Goal: Information Seeking & Learning: Learn about a topic

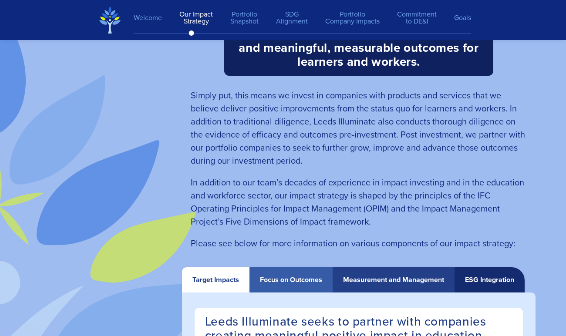
scroll to position [1482, 0]
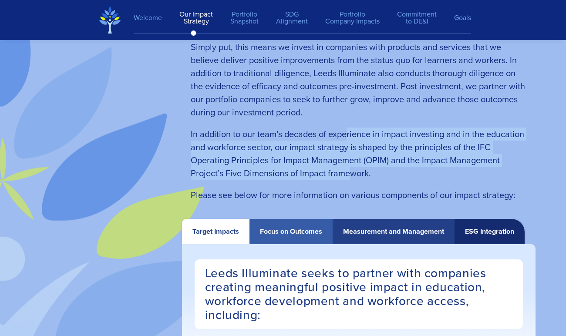
drag, startPoint x: 347, startPoint y: 134, endPoint x: 351, endPoint y: 176, distance: 42.0
click at [351, 176] on span "In addition to our team’s decades of experience in impact investing and in the …" at bounding box center [357, 154] width 333 height 52
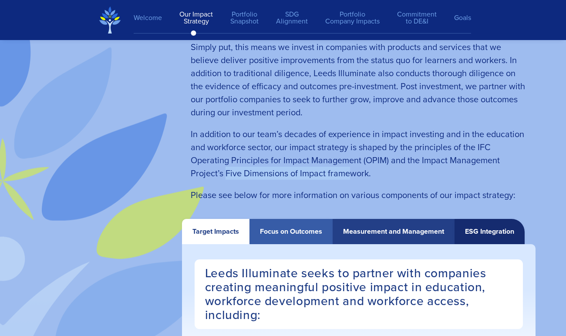
drag, startPoint x: 351, startPoint y: 176, endPoint x: 225, endPoint y: 177, distance: 126.2
click at [225, 177] on span "In addition to our team’s decades of experience in impact investing and in the …" at bounding box center [357, 154] width 333 height 52
drag, startPoint x: 225, startPoint y: 177, endPoint x: 322, endPoint y: 172, distance: 96.7
click at [322, 172] on span "In addition to our team’s decades of experience in impact investing and in the …" at bounding box center [357, 154] width 333 height 52
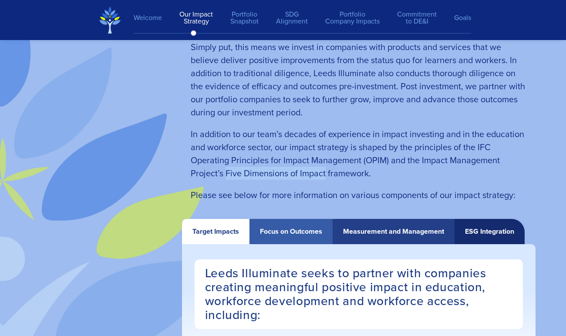
click at [322, 172] on span "In addition to our team’s decades of experience in impact investing and in the …" at bounding box center [357, 154] width 333 height 52
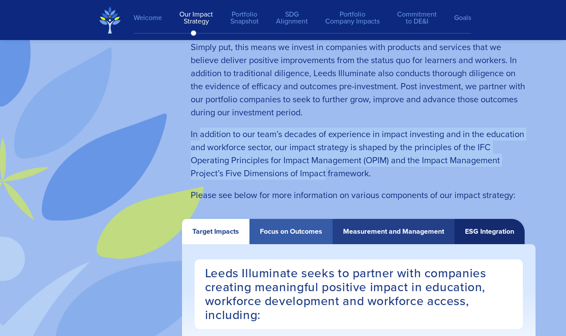
drag, startPoint x: 322, startPoint y: 172, endPoint x: 205, endPoint y: 135, distance: 122.4
click at [205, 135] on span "In addition to our team’s decades of experience in impact investing and in the …" at bounding box center [357, 154] width 333 height 52
drag, startPoint x: 205, startPoint y: 135, endPoint x: 313, endPoint y: 175, distance: 115.0
click at [313, 175] on span "In addition to our team’s decades of experience in impact investing and in the …" at bounding box center [357, 154] width 333 height 52
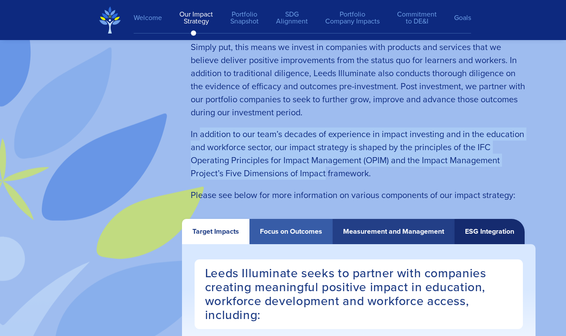
click at [313, 175] on span "In addition to our team’s decades of experience in impact investing and in the …" at bounding box center [357, 154] width 333 height 52
drag, startPoint x: 313, startPoint y: 175, endPoint x: 202, endPoint y: 135, distance: 117.8
click at [202, 135] on span "In addition to our team’s decades of experience in impact investing and in the …" at bounding box center [357, 154] width 333 height 52
drag, startPoint x: 202, startPoint y: 135, endPoint x: 315, endPoint y: 175, distance: 119.6
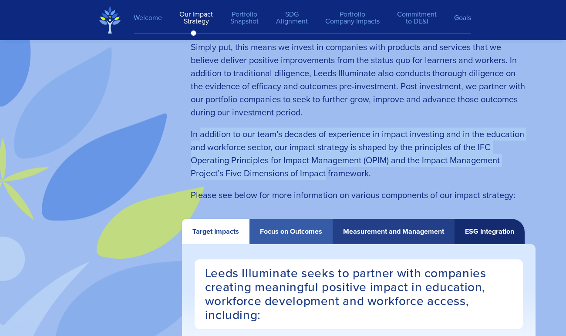
click at [315, 175] on span "In addition to our team’s decades of experience in impact investing and in the …" at bounding box center [357, 154] width 333 height 52
drag, startPoint x: 315, startPoint y: 175, endPoint x: 211, endPoint y: 140, distance: 109.7
click at [211, 140] on span "In addition to our team’s decades of experience in impact investing and in the …" at bounding box center [357, 154] width 333 height 52
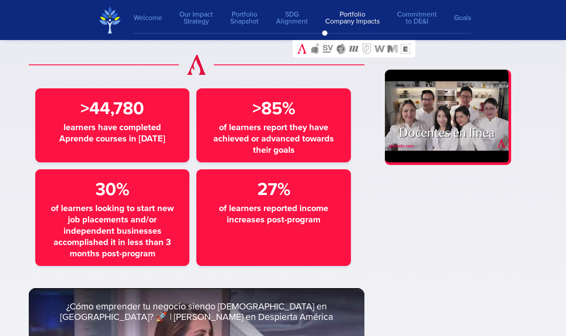
scroll to position [4004, 0]
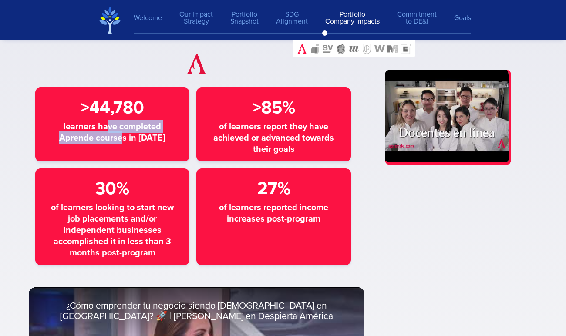
drag, startPoint x: 108, startPoint y: 131, endPoint x: 126, endPoint y: 142, distance: 21.3
click at [126, 142] on span "learners have completed Aprende courses in [DATE]" at bounding box center [112, 132] width 131 height 23
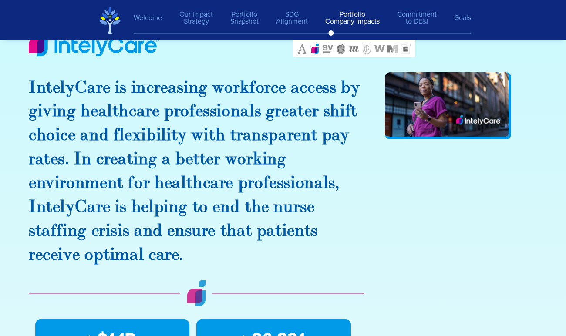
scroll to position [4623, 0]
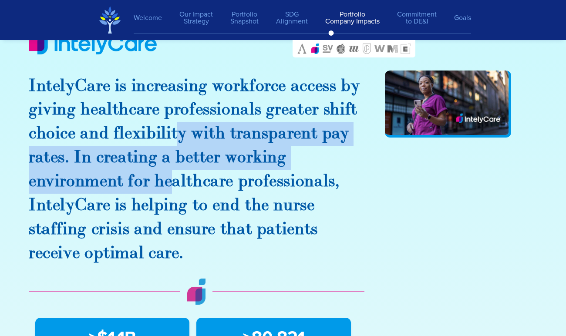
drag, startPoint x: 177, startPoint y: 139, endPoint x: 176, endPoint y: 185, distance: 45.3
click at [176, 185] on h3 "IntelyCare is increasing workforce access by giving healthcare professionals gr…" at bounding box center [197, 169] width 336 height 191
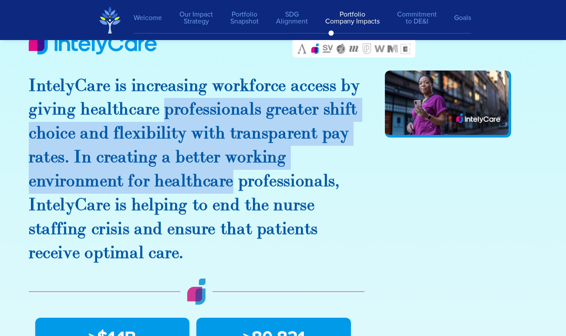
drag, startPoint x: 176, startPoint y: 185, endPoint x: 176, endPoint y: 122, distance: 62.2
click at [176, 122] on h3 "IntelyCare is increasing workforce access by giving healthcare professionals gr…" at bounding box center [197, 169] width 336 height 191
drag, startPoint x: 176, startPoint y: 122, endPoint x: 178, endPoint y: 180, distance: 57.5
click at [178, 180] on h3 "IntelyCare is increasing workforce access by giving healthcare professionals gr…" at bounding box center [197, 169] width 336 height 191
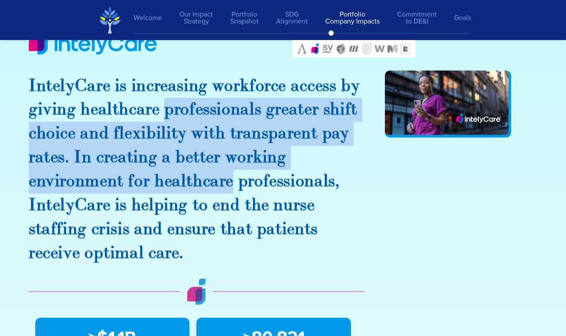
click at [178, 180] on h3 "IntelyCare is increasing workforce access by giving healthcare professionals gr…" at bounding box center [197, 169] width 336 height 191
drag, startPoint x: 178, startPoint y: 180, endPoint x: 176, endPoint y: 123, distance: 57.0
click at [176, 123] on h3 "IntelyCare is increasing workforce access by giving healthcare professionals gr…" at bounding box center [197, 169] width 336 height 191
drag, startPoint x: 176, startPoint y: 123, endPoint x: 194, endPoint y: 187, distance: 66.7
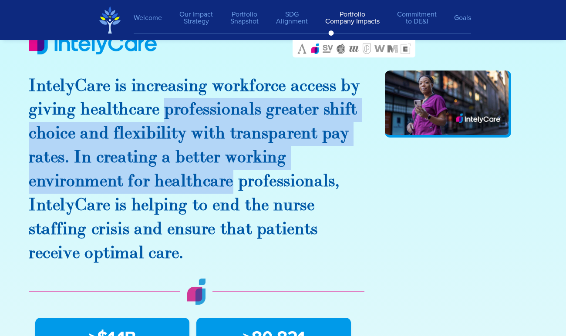
click at [194, 187] on h3 "IntelyCare is increasing workforce access by giving healthcare professionals gr…" at bounding box center [197, 169] width 336 height 191
drag, startPoint x: 194, startPoint y: 187, endPoint x: 167, endPoint y: 123, distance: 69.8
click at [167, 122] on h3 "IntelyCare is increasing workforce access by giving healthcare professionals gr…" at bounding box center [197, 169] width 336 height 191
click at [167, 123] on h3 "IntelyCare is increasing workforce access by giving healthcare professionals gr…" at bounding box center [197, 169] width 336 height 191
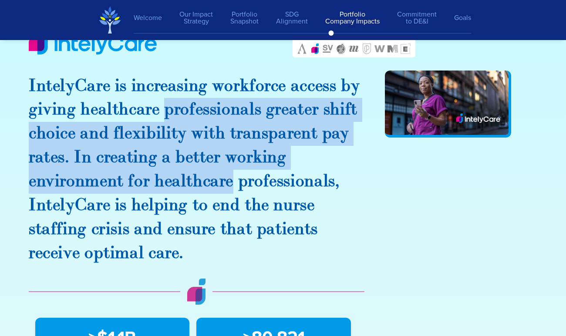
drag, startPoint x: 167, startPoint y: 123, endPoint x: 186, endPoint y: 178, distance: 58.6
click at [186, 178] on h3 "IntelyCare is increasing workforce access by giving healthcare professionals gr…" at bounding box center [197, 169] width 336 height 191
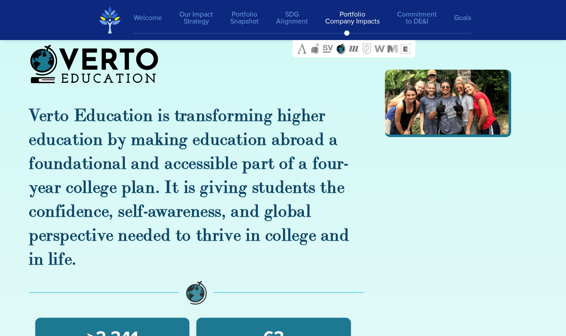
scroll to position [6166, 0]
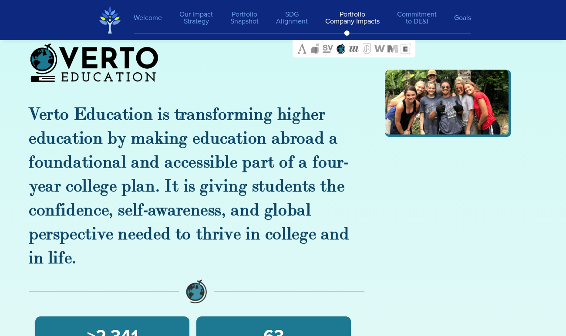
drag, startPoint x: 181, startPoint y: 137, endPoint x: 181, endPoint y: 142, distance: 5.2
click at [181, 142] on h3 "Verto Education is transforming higher education by making education abroad a f…" at bounding box center [197, 186] width 336 height 167
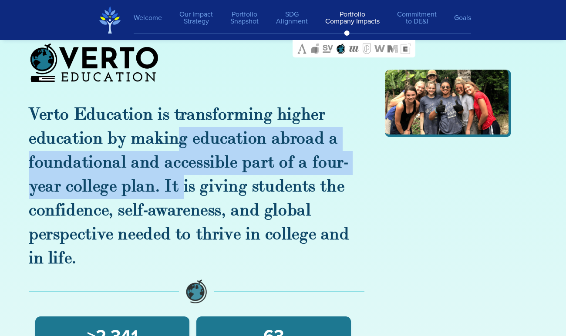
drag, startPoint x: 181, startPoint y: 142, endPoint x: 182, endPoint y: 194, distance: 51.8
click at [182, 194] on h3 "Verto Education is transforming higher education by making education abroad a f…" at bounding box center [197, 186] width 336 height 167
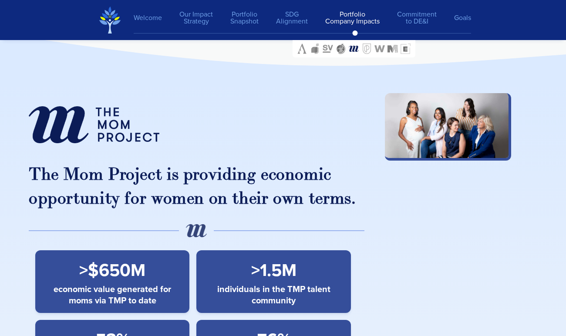
scroll to position [6971, 0]
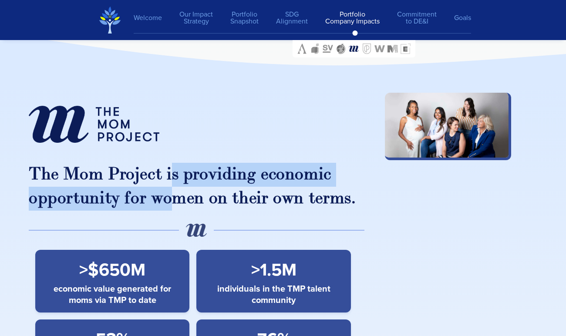
drag, startPoint x: 172, startPoint y: 170, endPoint x: 172, endPoint y: 214, distance: 44.4
click at [172, 211] on h3 "The Mom Project is providing economic opportunity for women on their own terms." at bounding box center [197, 187] width 336 height 48
drag, startPoint x: 172, startPoint y: 214, endPoint x: 172, endPoint y: 188, distance: 26.1
click at [172, 188] on h3 "The Mom Project is providing economic opportunity for women on their own terms." at bounding box center [197, 187] width 336 height 48
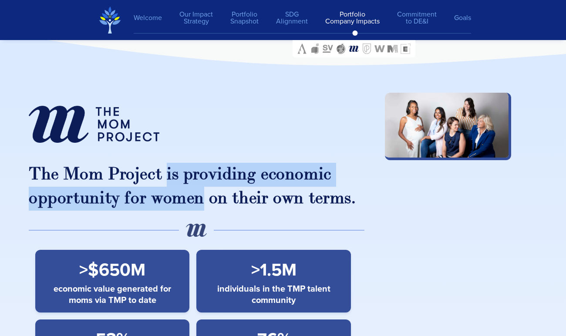
click at [172, 188] on h3 "The Mom Project is providing economic opportunity for women on their own terms." at bounding box center [197, 187] width 336 height 48
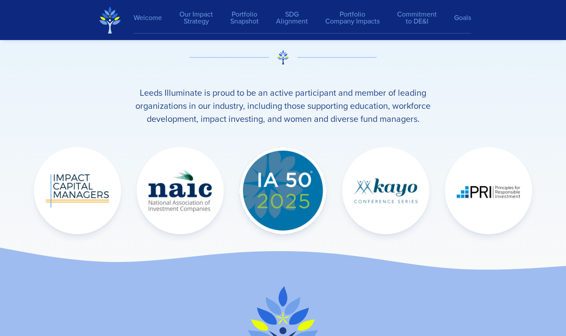
scroll to position [12831, 0]
